Goal: Task Accomplishment & Management: Complete application form

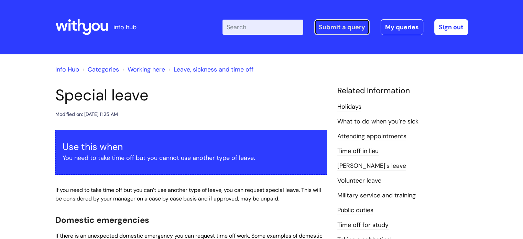
click at [362, 29] on link "Submit a query" at bounding box center [341, 27] width 55 height 16
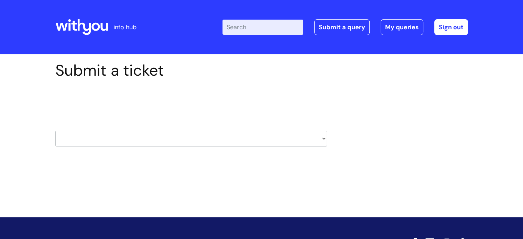
click at [264, 139] on select "HR / People IT and Support Clinical Drug Alerts Finance Accounts Data Support T…" at bounding box center [191, 139] width 272 height 16
select select "it_and_support"
click at [55, 131] on select "HR / People IT and Support Clinical Drug Alerts Finance Accounts Data Support T…" at bounding box center [191, 139] width 272 height 16
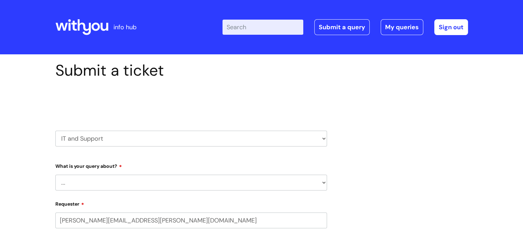
select select "80004286574"
click at [176, 181] on select "... Mobile Phone Reset & MFA Accounts, Starters and Leavers IT Hardware issue I…" at bounding box center [191, 183] width 272 height 16
click at [55, 175] on select "... Mobile Phone Reset & MFA Accounts, Starters and Leavers IT Hardware issue I…" at bounding box center [191, 183] width 272 height 16
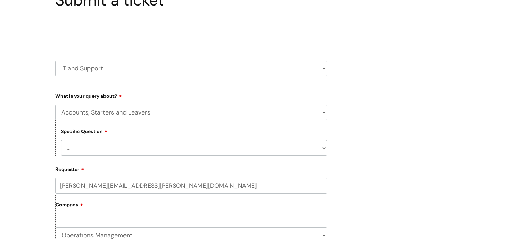
scroll to position [70, 0]
click at [113, 147] on select "... I have a new starter I have a leaver I need to make a change to an account …" at bounding box center [194, 148] width 266 height 16
click at [110, 107] on select "... Mobile Phone Reset & MFA Accounts, Starters and Leavers IT Hardware issue I…" at bounding box center [191, 113] width 272 height 16
select select "Something Else"
click at [55, 105] on select "... Mobile Phone Reset & MFA Accounts, Starters and Leavers IT Hardware issue I…" at bounding box center [191, 113] width 272 height 16
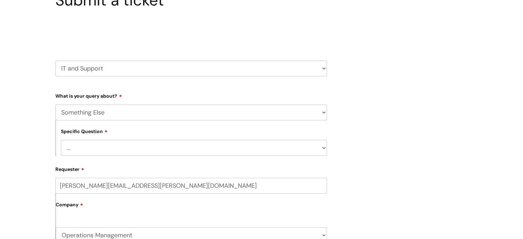
click at [84, 151] on select "... My problem is not listed" at bounding box center [194, 148] width 266 height 16
select select "My problem is not listed"
click at [61, 140] on select "... My problem is not listed" at bounding box center [194, 148] width 266 height 16
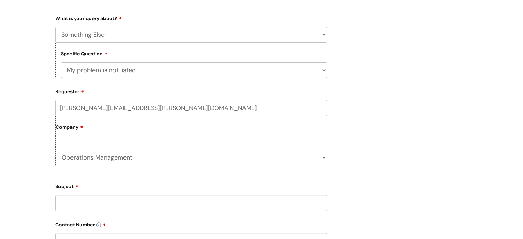
scroll to position [148, 0]
click at [85, 199] on input "Subject" at bounding box center [191, 203] width 272 height 16
type input "O"
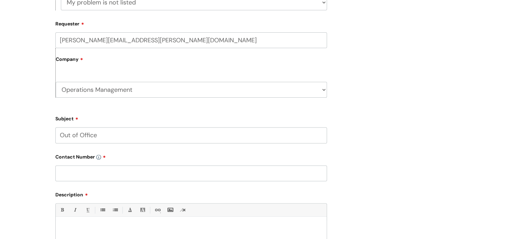
type input "Out of Office"
click at [78, 171] on input "text" at bounding box center [191, 173] width 272 height 16
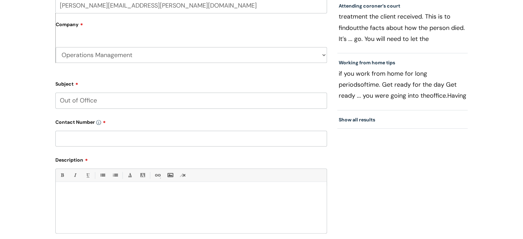
scroll to position [251, 0]
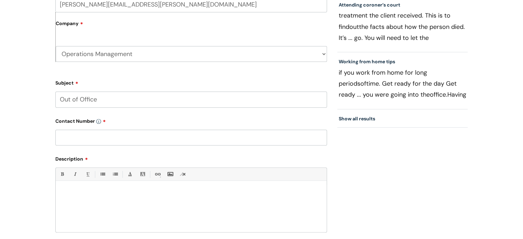
paste input "07971079028"
type input "07971079028"
click at [105, 199] on div at bounding box center [191, 208] width 271 height 47
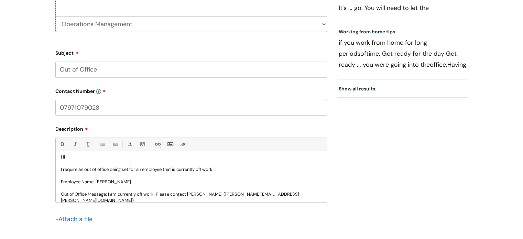
scroll to position [287, 0]
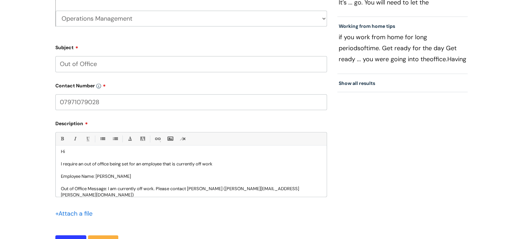
click at [227, 165] on p "Hi I require an out of office being set for an employee that is currently off w…" at bounding box center [191, 174] width 261 height 50
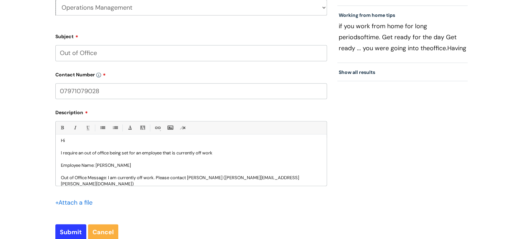
scroll to position [298, 0]
click at [311, 175] on p "Hi I require an out of office being set for an employee that is currently off w…" at bounding box center [191, 162] width 261 height 50
click at [172, 178] on p "Hi I require an out of office being set for an employee that is currently off w…" at bounding box center [191, 162] width 261 height 50
drag, startPoint x: 172, startPoint y: 175, endPoint x: 157, endPoint y: 177, distance: 15.2
click at [157, 177] on p "Hi I require an out of office being set for an employee that is currently off w…" at bounding box center [191, 162] width 261 height 50
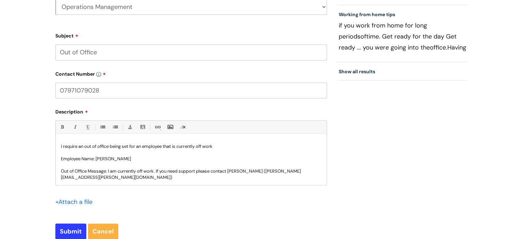
scroll to position [12, 0]
click at [185, 175] on p "Hi I require an out of office being set for an employee that is currently off w…" at bounding box center [191, 155] width 261 height 50
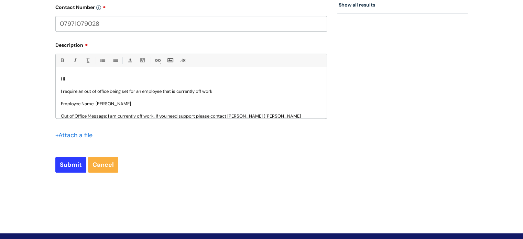
scroll to position [373, 0]
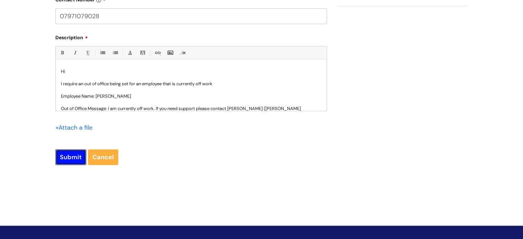
click at [80, 155] on input "Submit" at bounding box center [70, 157] width 31 height 16
type input "Please Wait..."
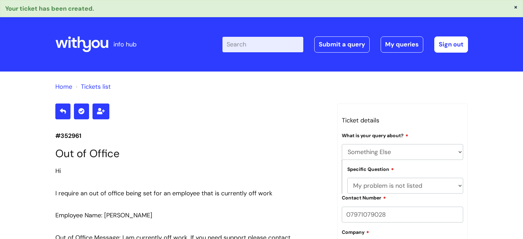
select select "Something Else"
select select "My problem is not listed"
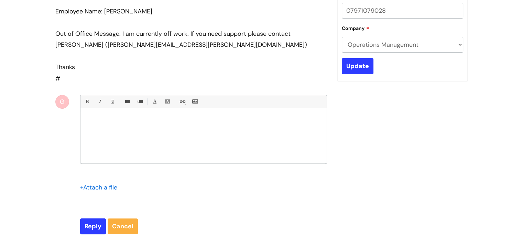
scroll to position [194, 0]
